Goal: Transaction & Acquisition: Subscribe to service/newsletter

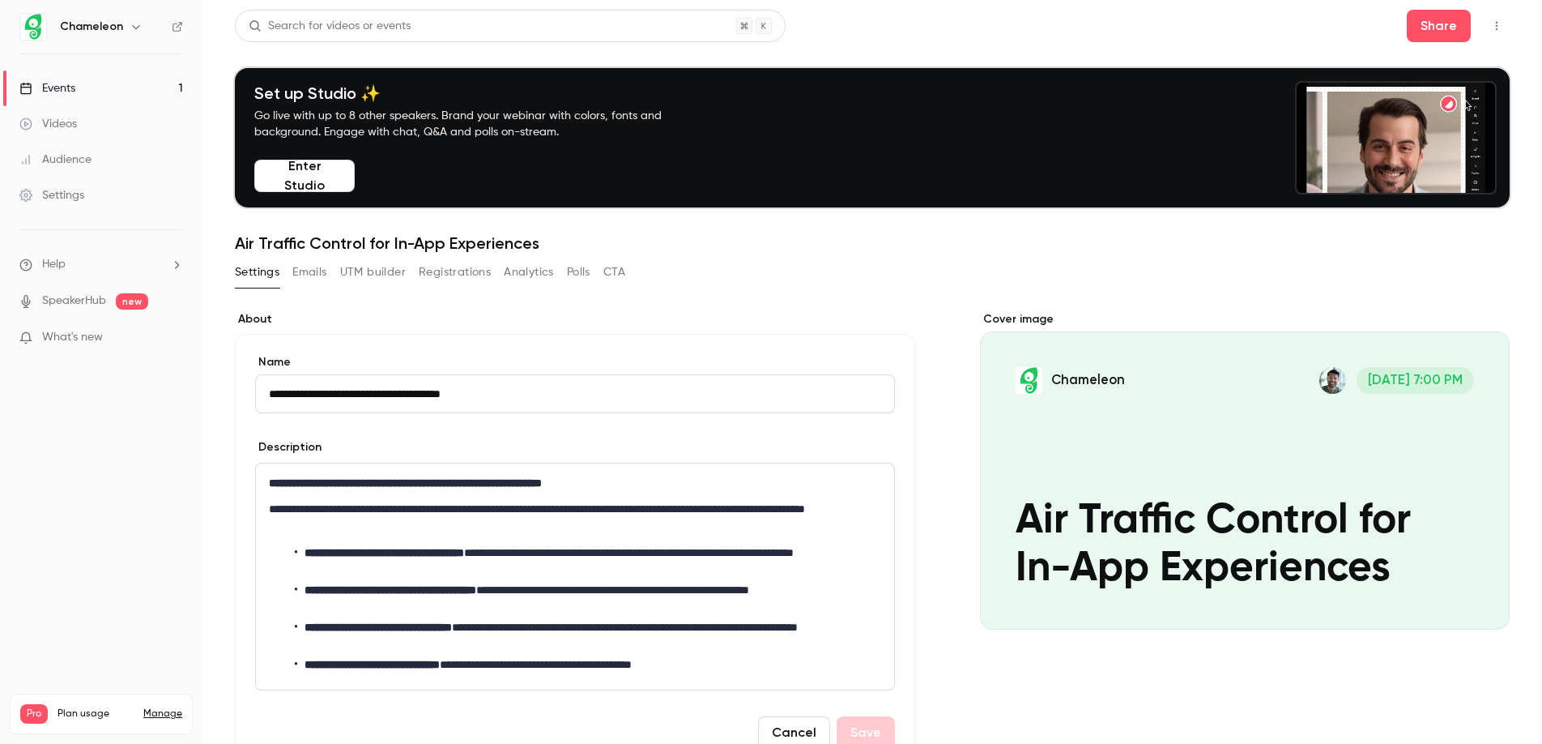
scroll to position [28, 0]
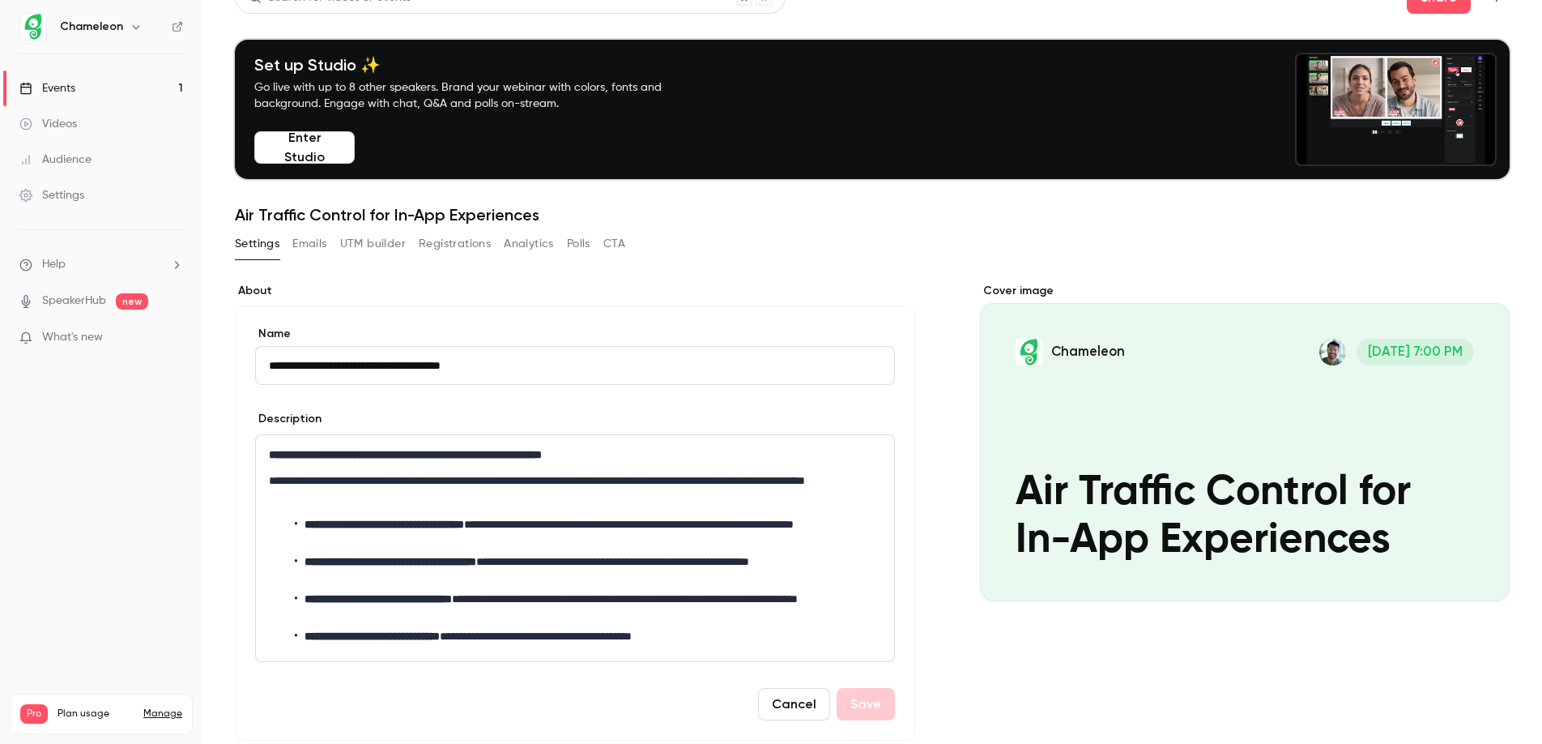
click at [294, 142] on button "Enter Studio" at bounding box center [304, 147] width 100 height 32
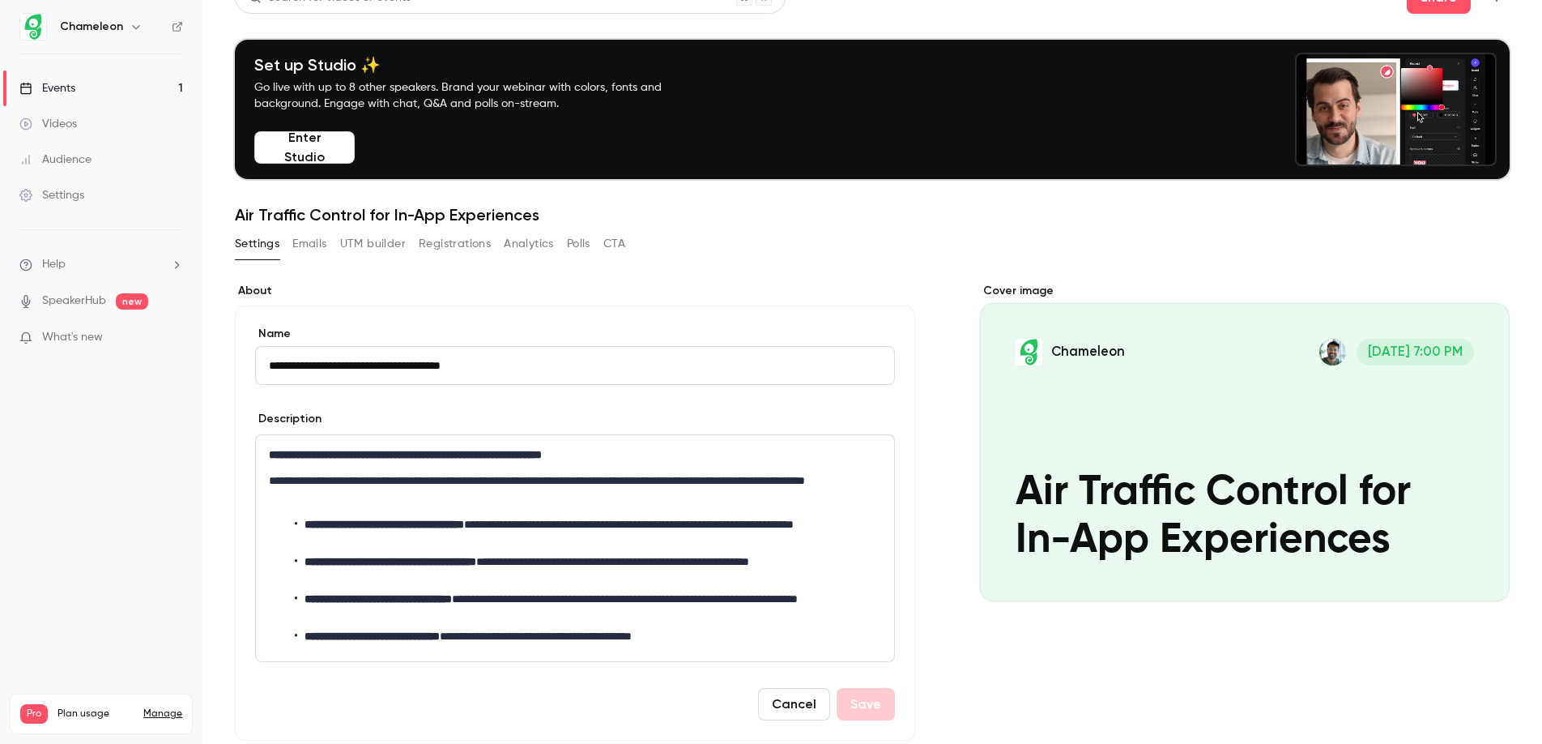
scroll to position [0, 0]
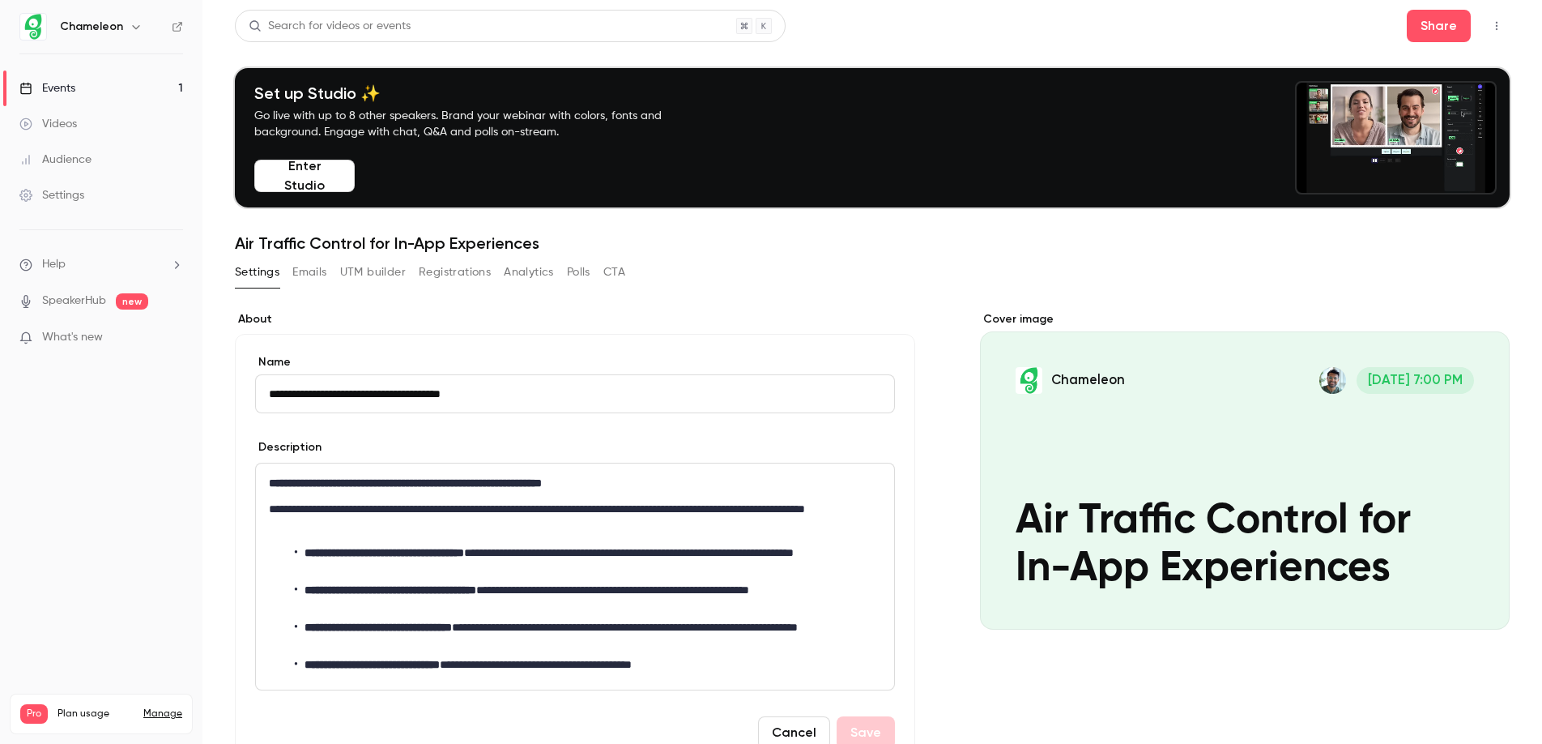
click at [164, 707] on link "Manage" at bounding box center [162, 713] width 39 height 13
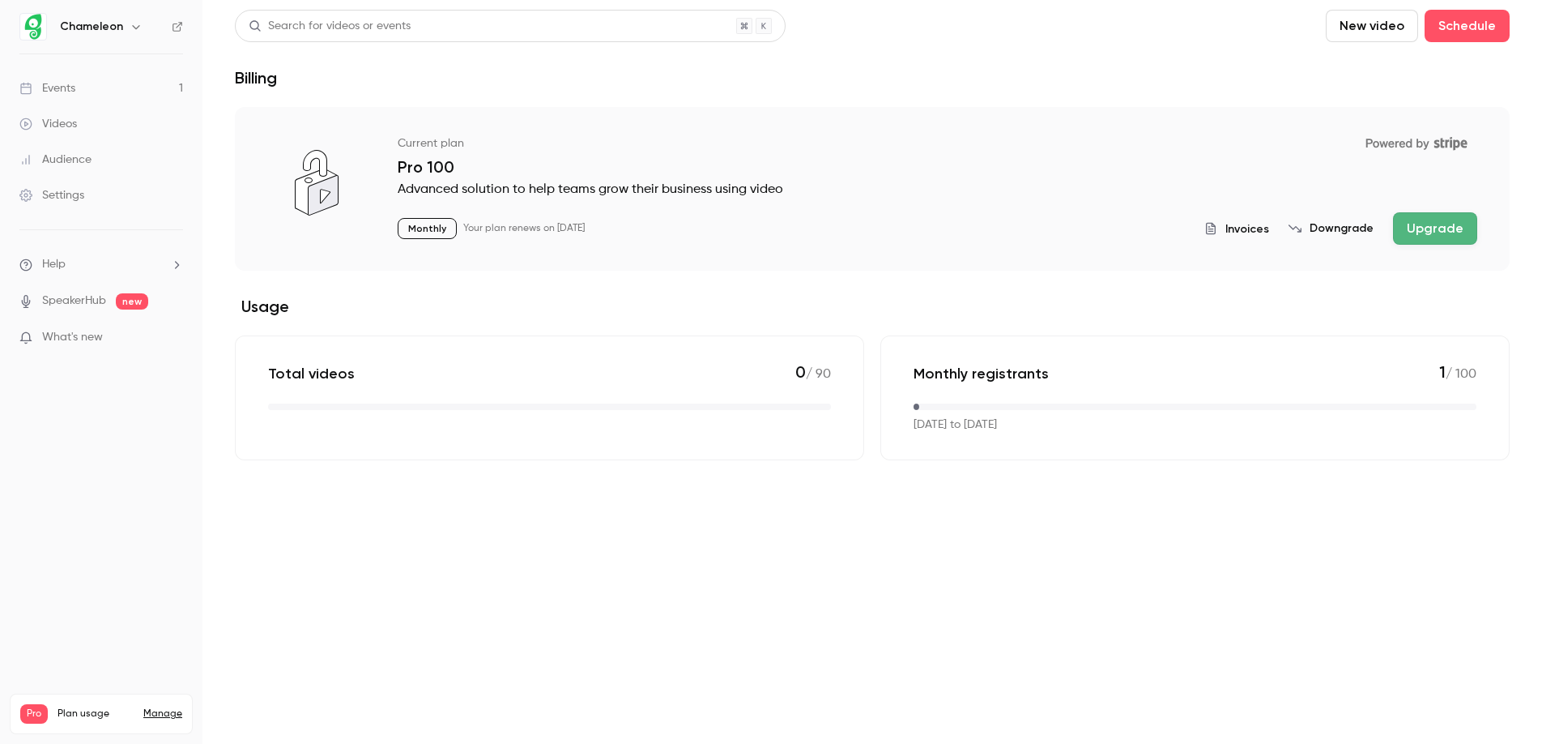
click at [1040, 385] on div "Monthly registrants 1 / 100 Sep 30, 2025 to Oct 30, 2025" at bounding box center [1194, 397] width 629 height 125
click at [1435, 231] on button "Upgrade" at bounding box center [1435, 228] width 84 height 32
